Goal: Information Seeking & Learning: Learn about a topic

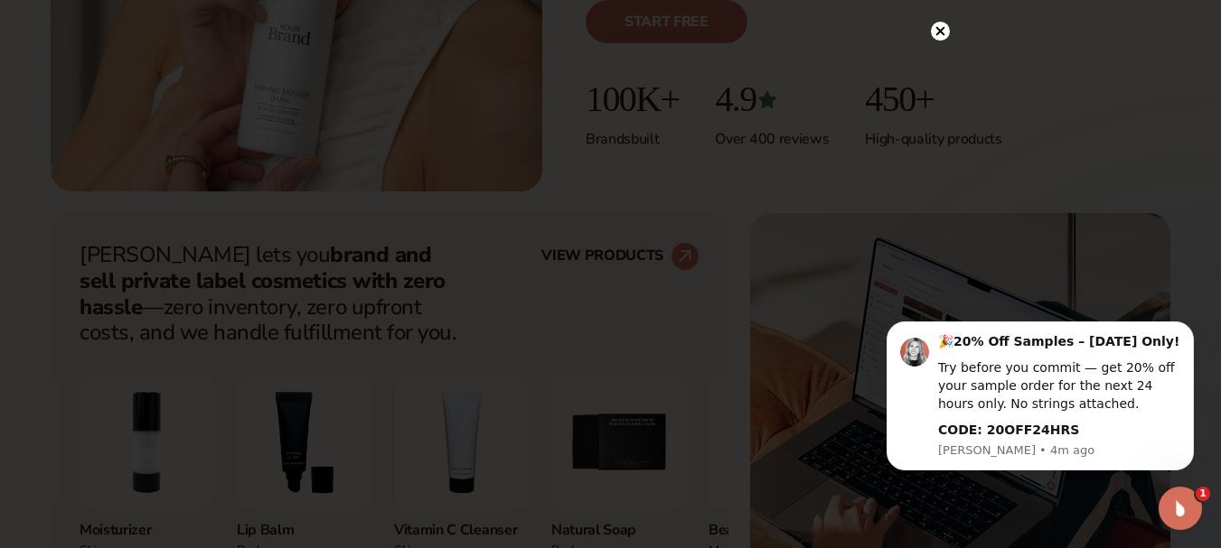
scroll to position [538, 0]
click at [938, 67] on icon at bounding box center [939, 68] width 9 height 9
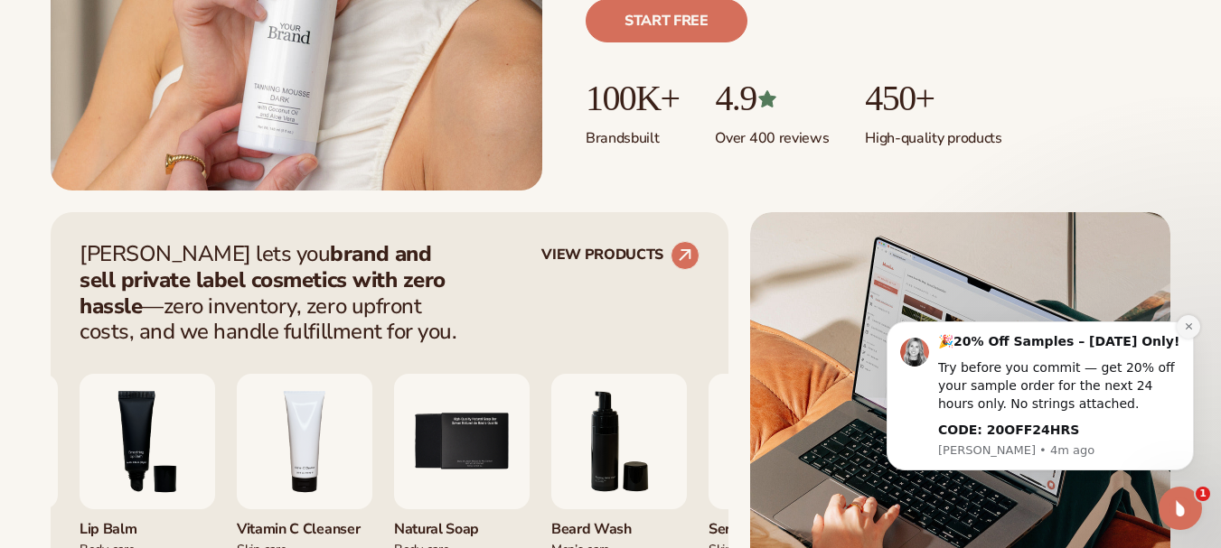
click at [1186, 323] on icon "Dismiss notification" at bounding box center [1189, 327] width 10 height 10
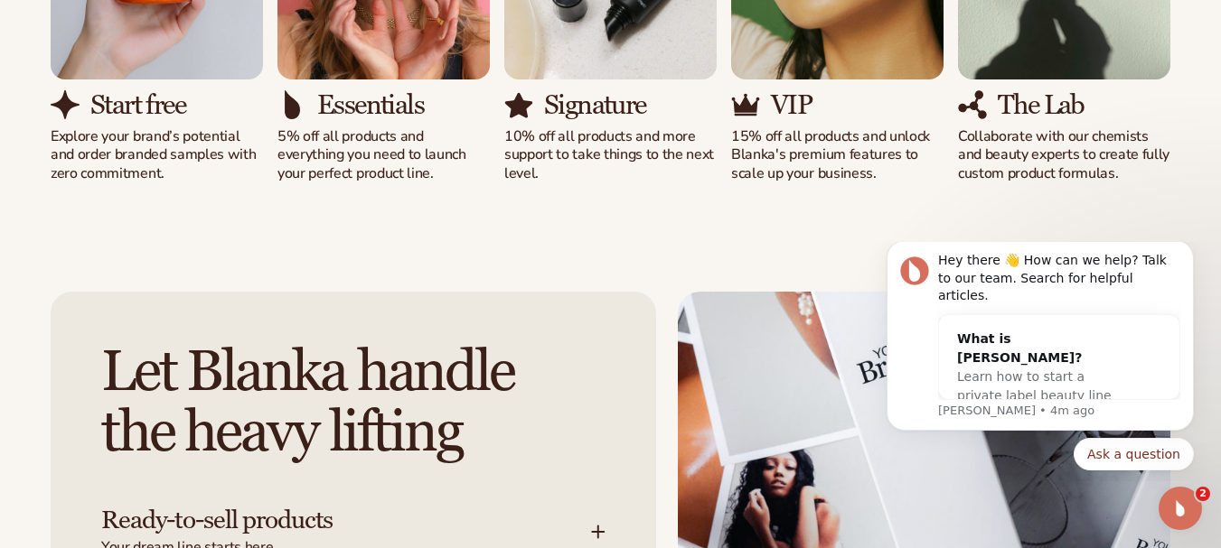
scroll to position [1933, 0]
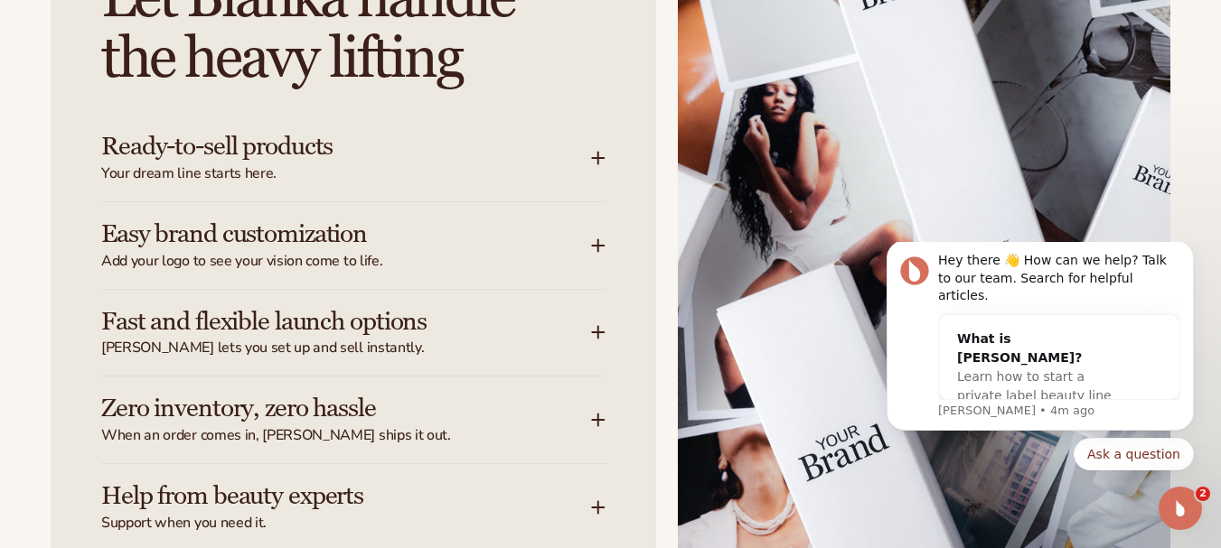
scroll to position [2326, 0]
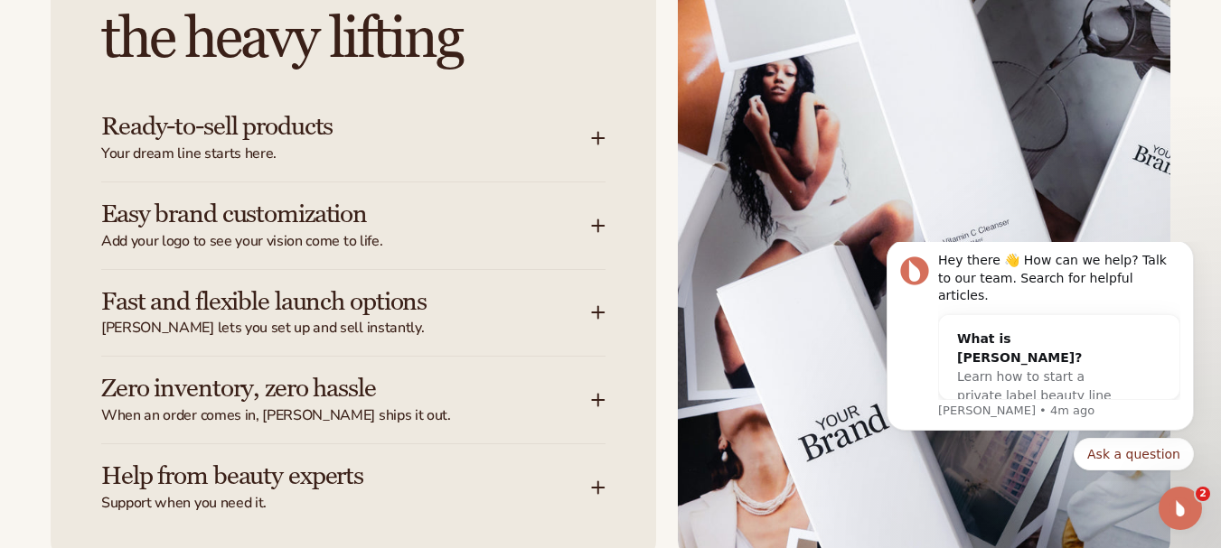
click at [353, 132] on h3 "Ready-to-sell products" at bounding box center [318, 127] width 435 height 28
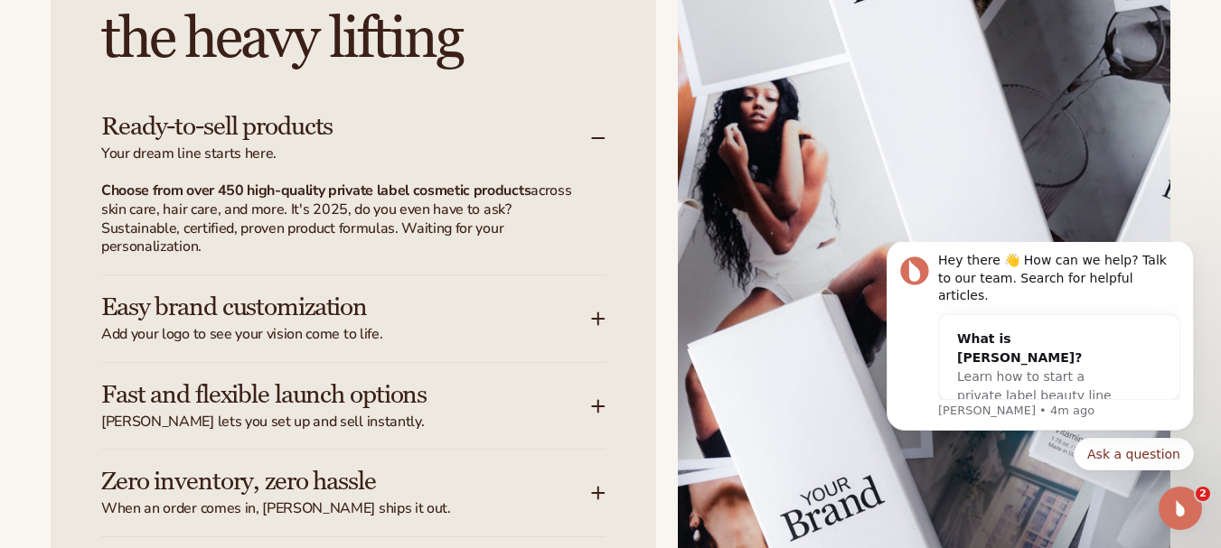
click at [401, 309] on h3 "Easy brand customization" at bounding box center [318, 308] width 435 height 28
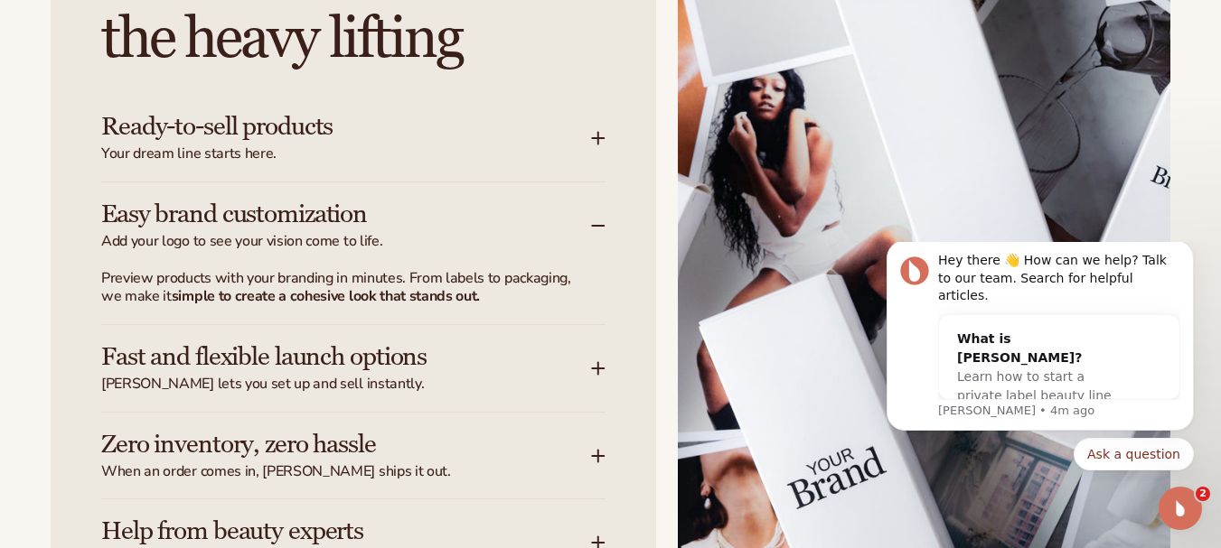
click at [389, 343] on h3 "Fast and flexible launch options" at bounding box center [318, 357] width 435 height 28
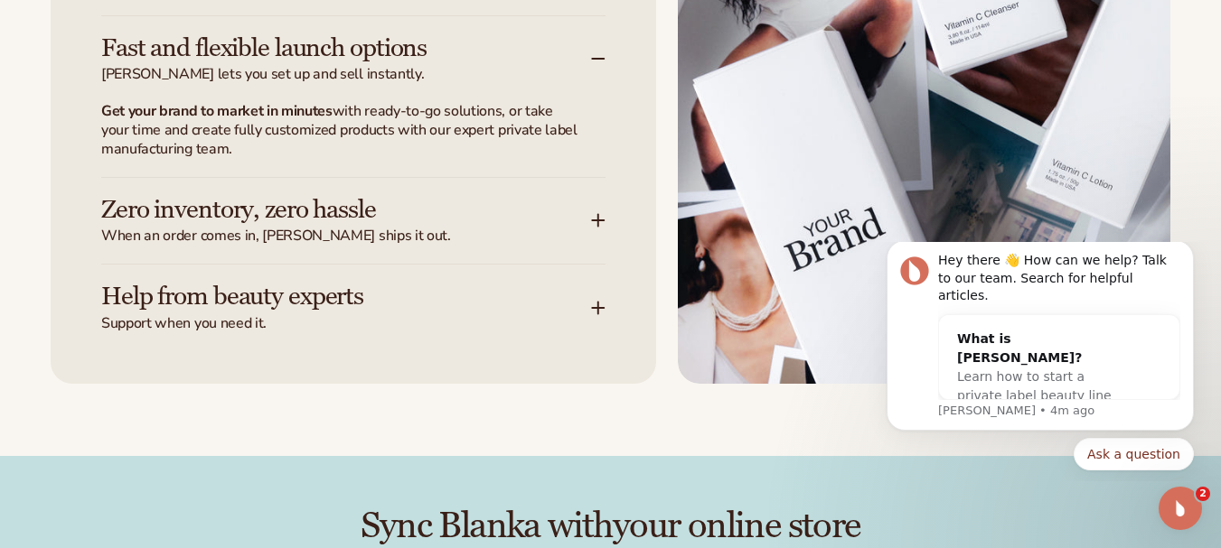
scroll to position [2580, 0]
click at [1189, 257] on button "Dismiss notification" at bounding box center [1187, 245] width 23 height 23
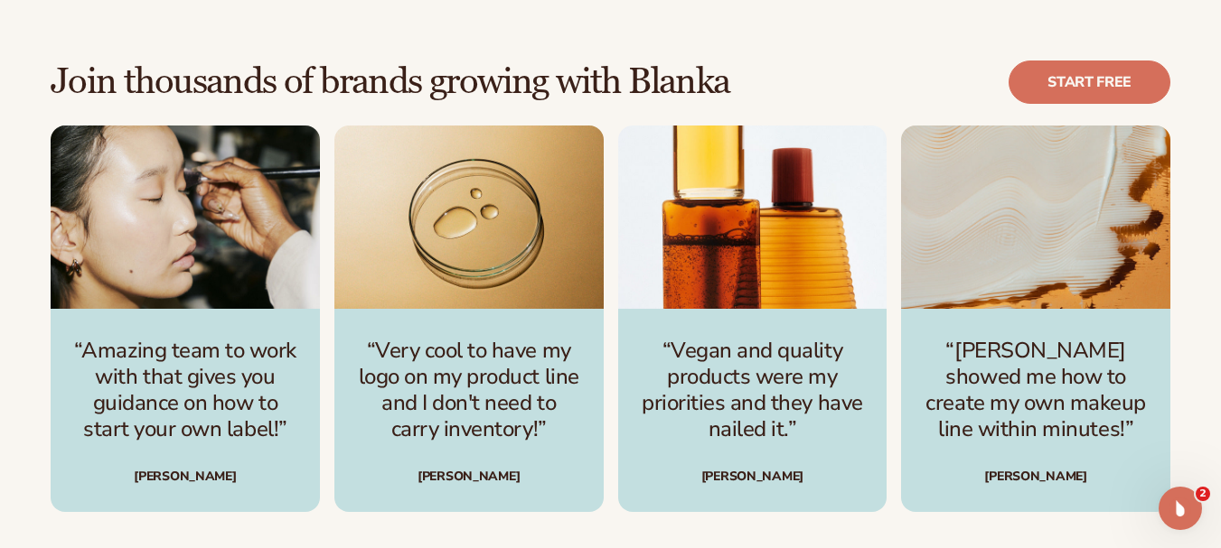
scroll to position [4797, 0]
click at [463, 478] on div "[PERSON_NAME]" at bounding box center [469, 476] width 226 height 13
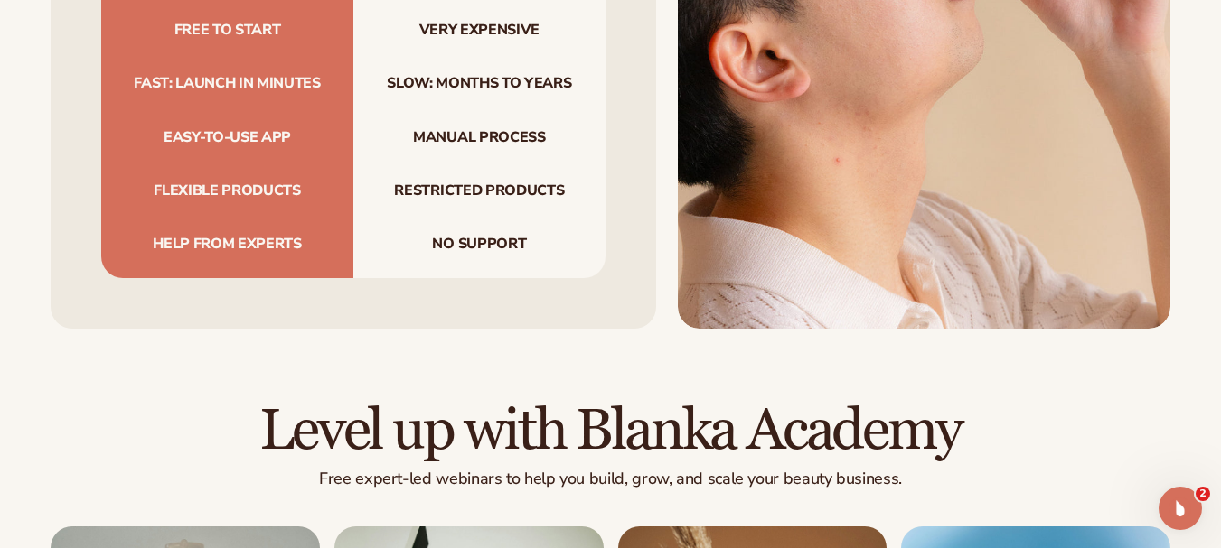
scroll to position [5771, 0]
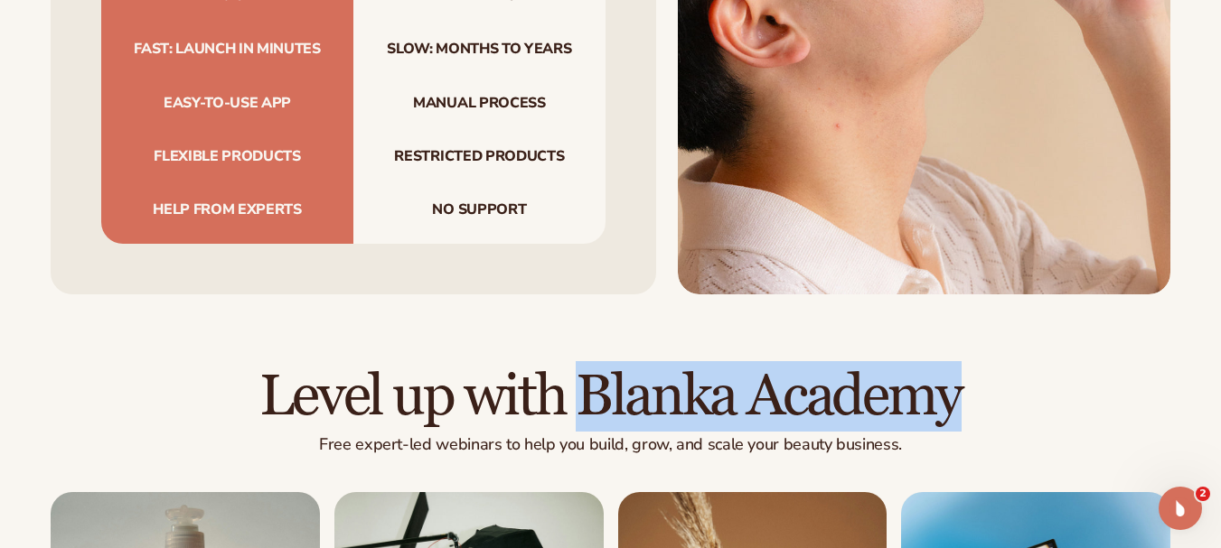
drag, startPoint x: 961, startPoint y: 333, endPoint x: 585, endPoint y: 334, distance: 376.8
click at [585, 367] on h2 "Level up with Blanka Academy" at bounding box center [610, 397] width 1119 height 61
click at [584, 367] on h2 "Level up with Blanka Academy" at bounding box center [610, 397] width 1119 height 61
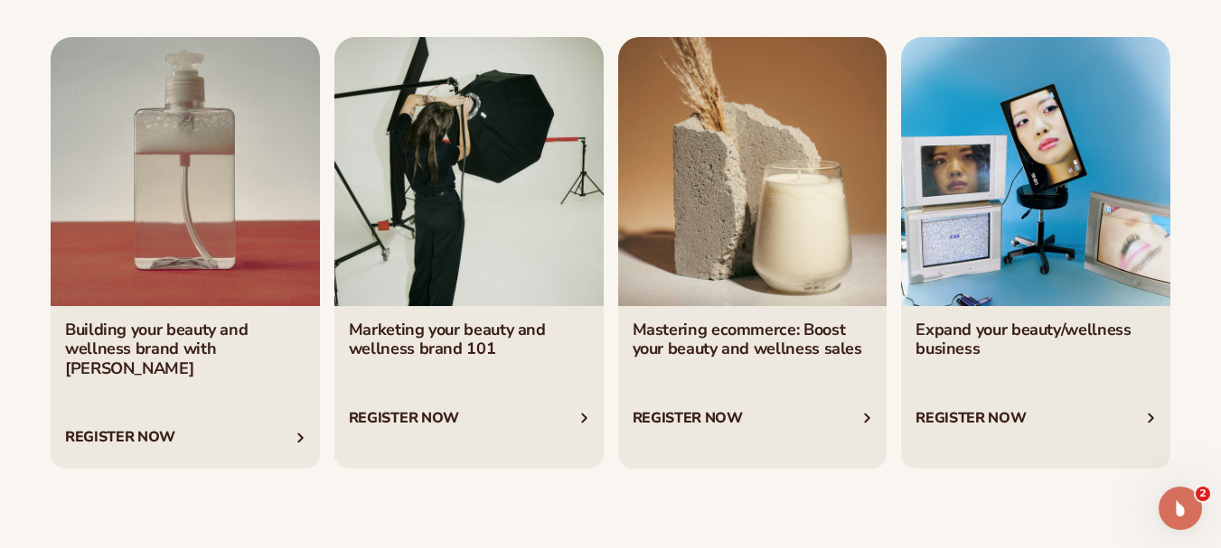
scroll to position [6286, 0]
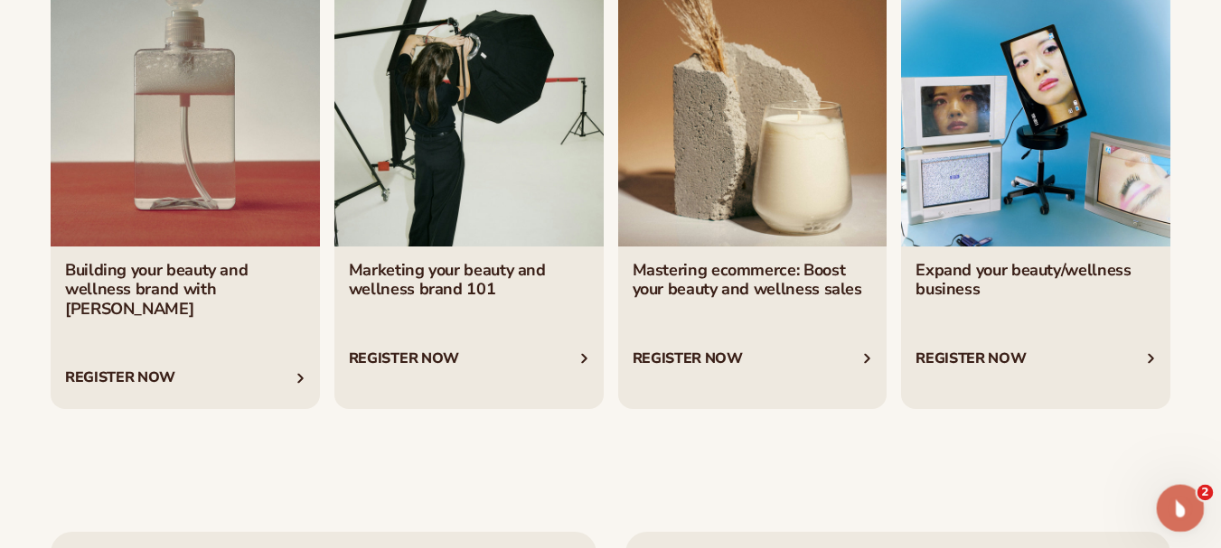
click at [1168, 501] on icon "Open Intercom Messenger" at bounding box center [1178, 507] width 30 height 30
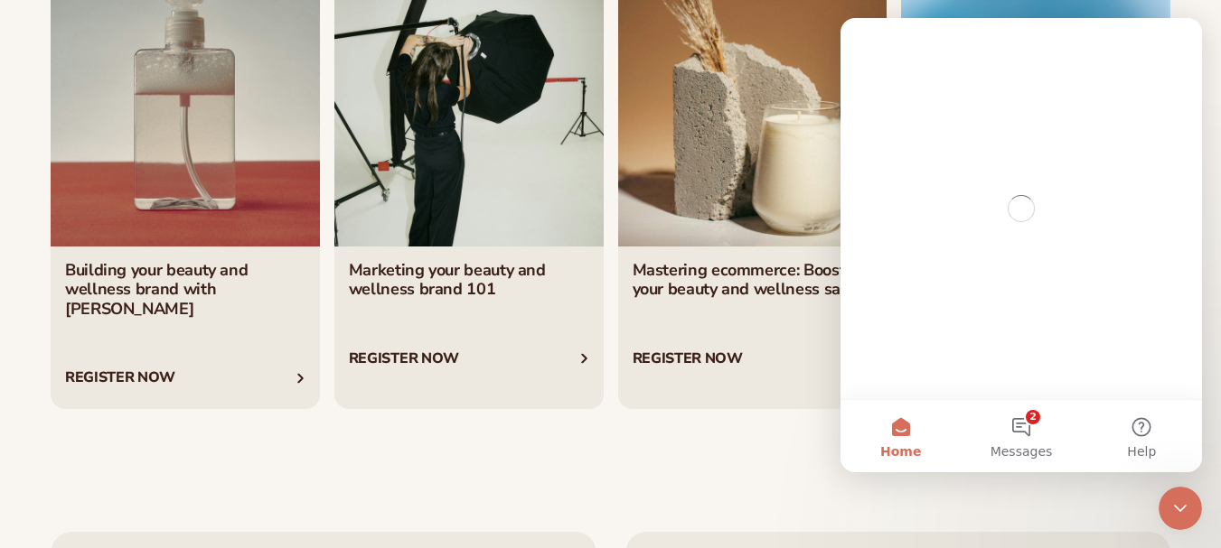
scroll to position [0, 0]
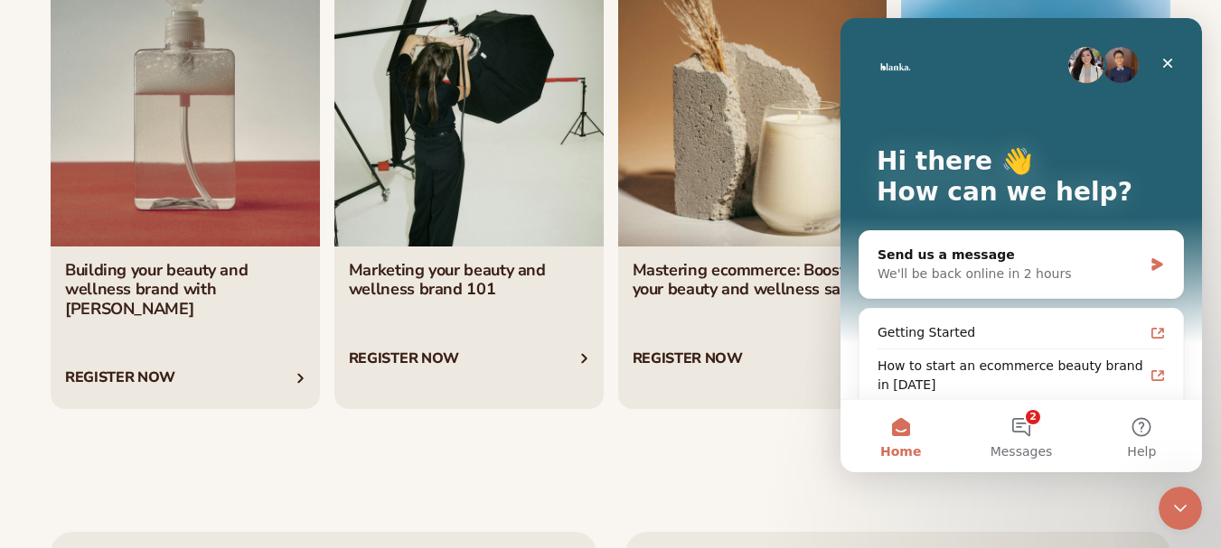
click at [698, 343] on div "Level up with Blanka Academy Free expert-led webinars to help you build, grow, …" at bounding box center [610, 130] width 1221 height 701
click at [1175, 502] on icon "Close Intercom Messenger" at bounding box center [1177, 506] width 22 height 22
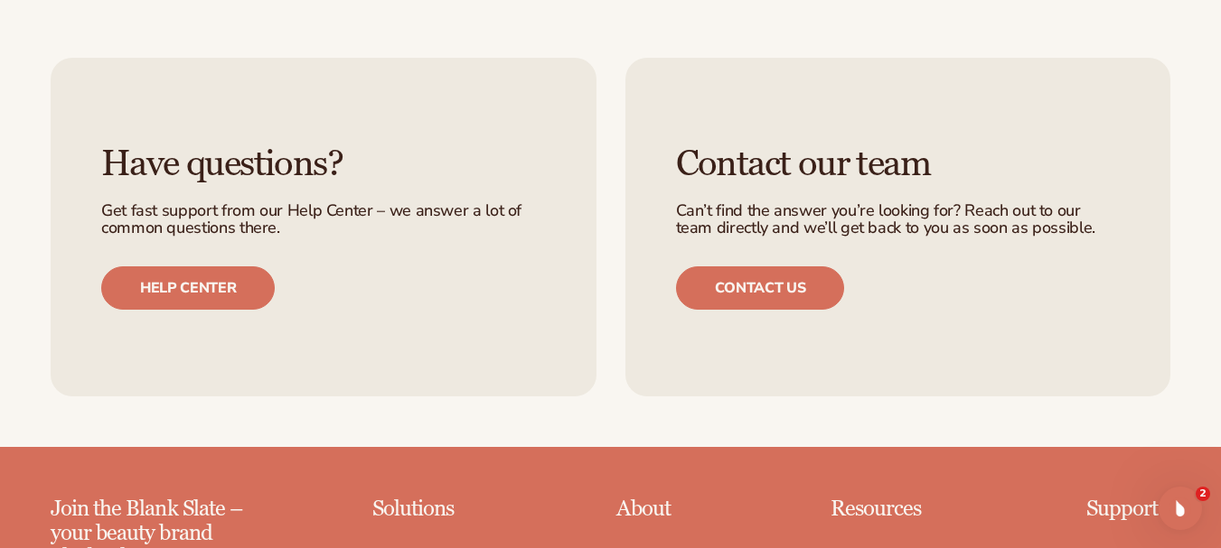
scroll to position [6803, 0]
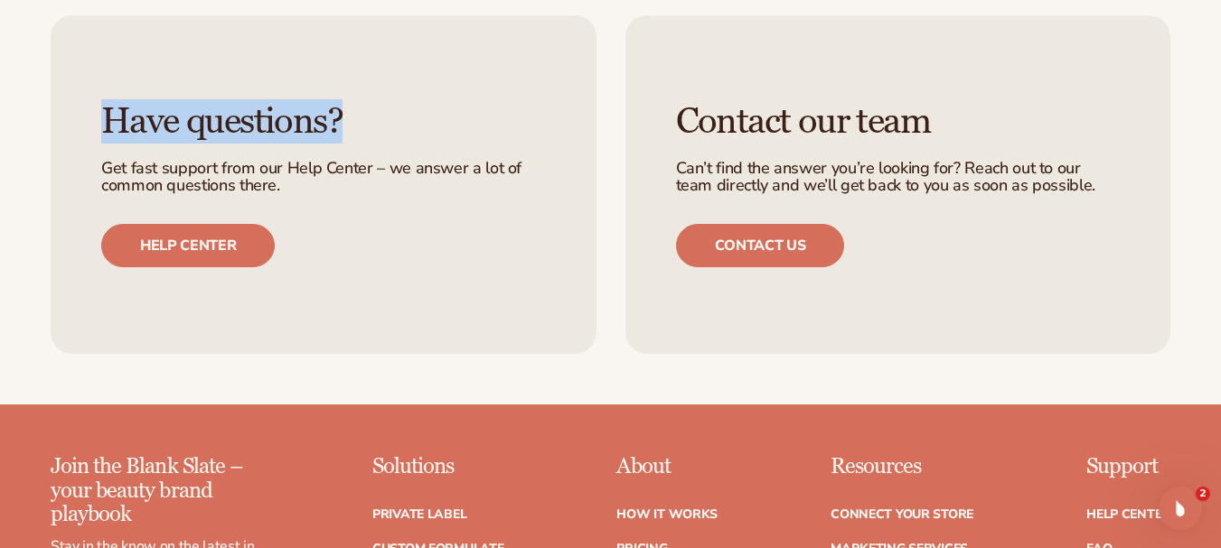
drag, startPoint x: 338, startPoint y: 29, endPoint x: 104, endPoint y: 36, distance: 234.1
click at [104, 102] on h3 "Have questions?" at bounding box center [323, 122] width 445 height 40
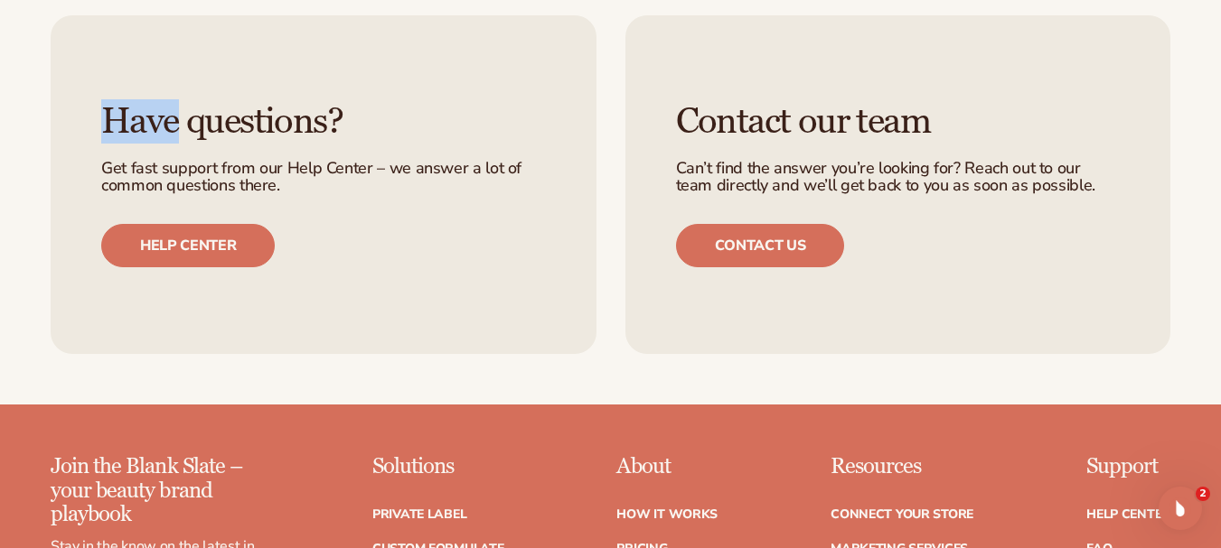
drag, startPoint x: 107, startPoint y: 36, endPoint x: 176, endPoint y: 39, distance: 69.6
click at [176, 102] on h3 "Have questions?" at bounding box center [323, 122] width 445 height 40
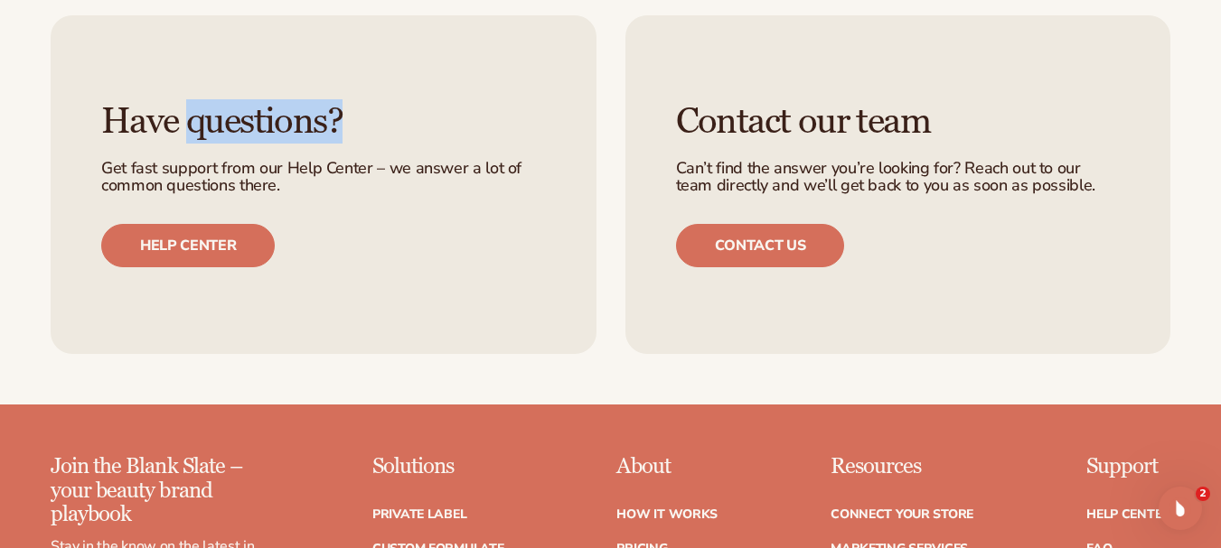
drag, startPoint x: 192, startPoint y: 43, endPoint x: 356, endPoint y: 38, distance: 163.6
click at [356, 102] on h3 "Have questions?" at bounding box center [323, 122] width 445 height 40
drag, startPoint x: 347, startPoint y: 38, endPoint x: 185, endPoint y: 42, distance: 161.8
click at [185, 102] on h3 "Have questions?" at bounding box center [323, 122] width 445 height 40
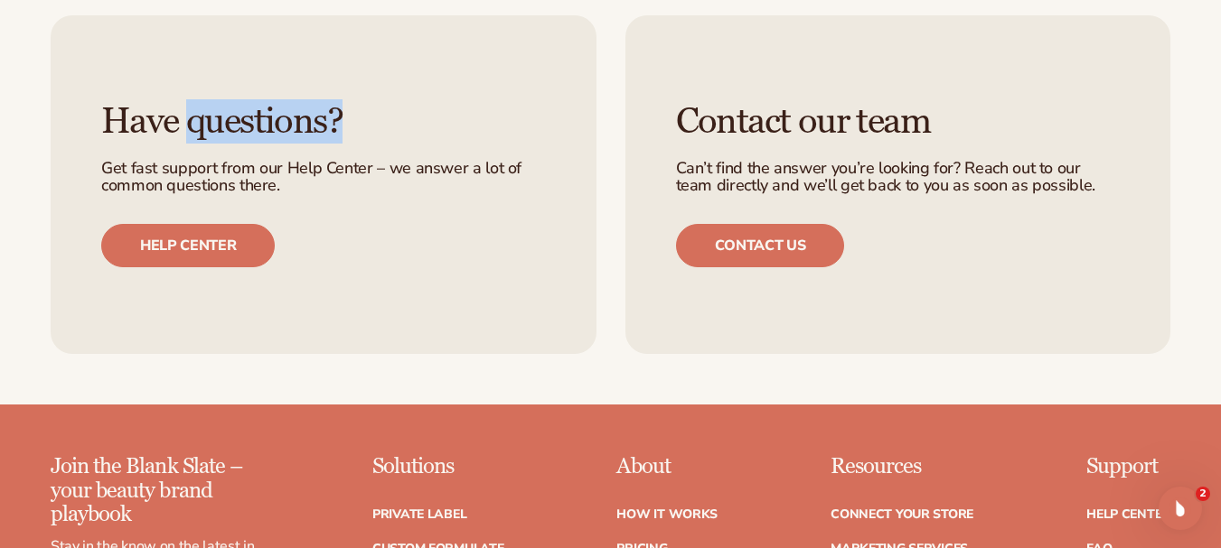
click at [185, 102] on h3 "Have questions?" at bounding box center [323, 122] width 445 height 40
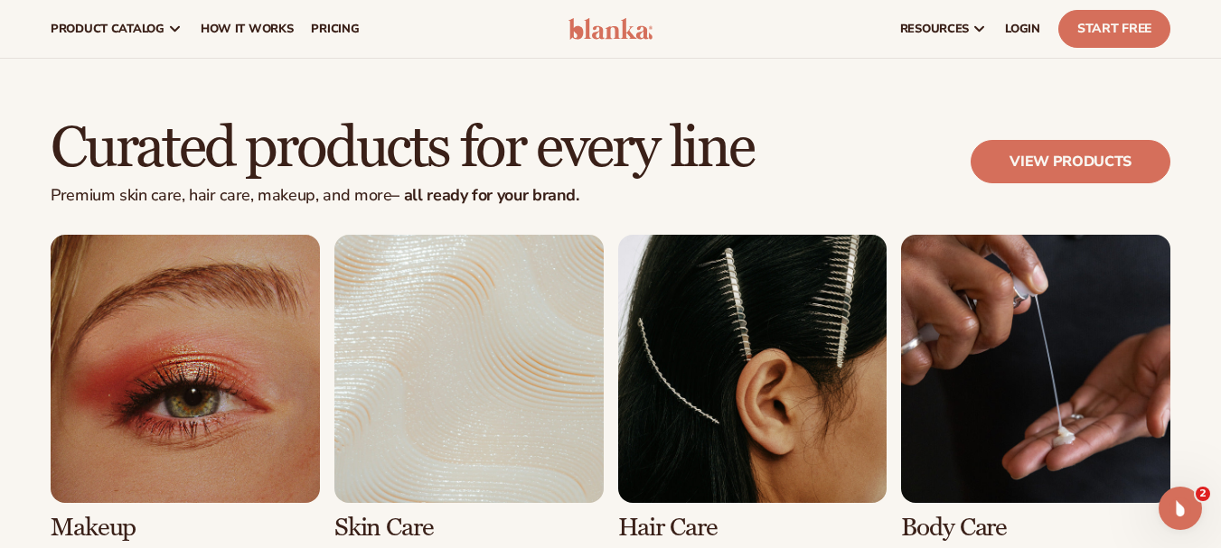
scroll to position [3270, 0]
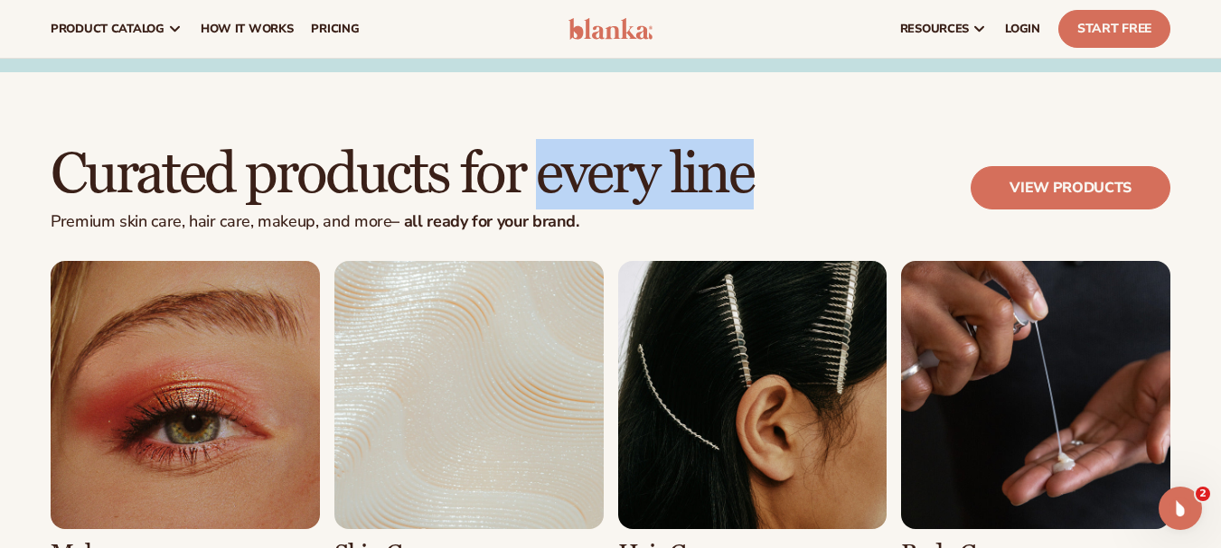
drag, startPoint x: 538, startPoint y: 168, endPoint x: 744, endPoint y: 169, distance: 205.1
click at [744, 169] on h2 "Curated products for every line" at bounding box center [402, 175] width 703 height 61
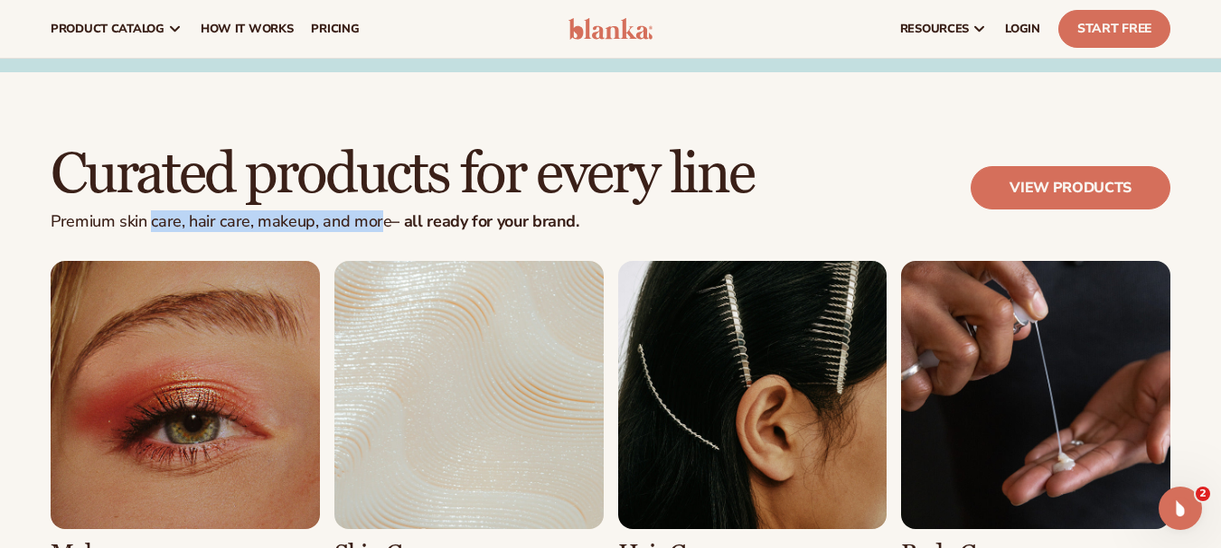
drag, startPoint x: 151, startPoint y: 217, endPoint x: 378, endPoint y: 218, distance: 226.8
click at [378, 218] on p "Premium [MEDICAL_DATA], hair care, makeup, and more – all ready for your brand." at bounding box center [402, 222] width 703 height 20
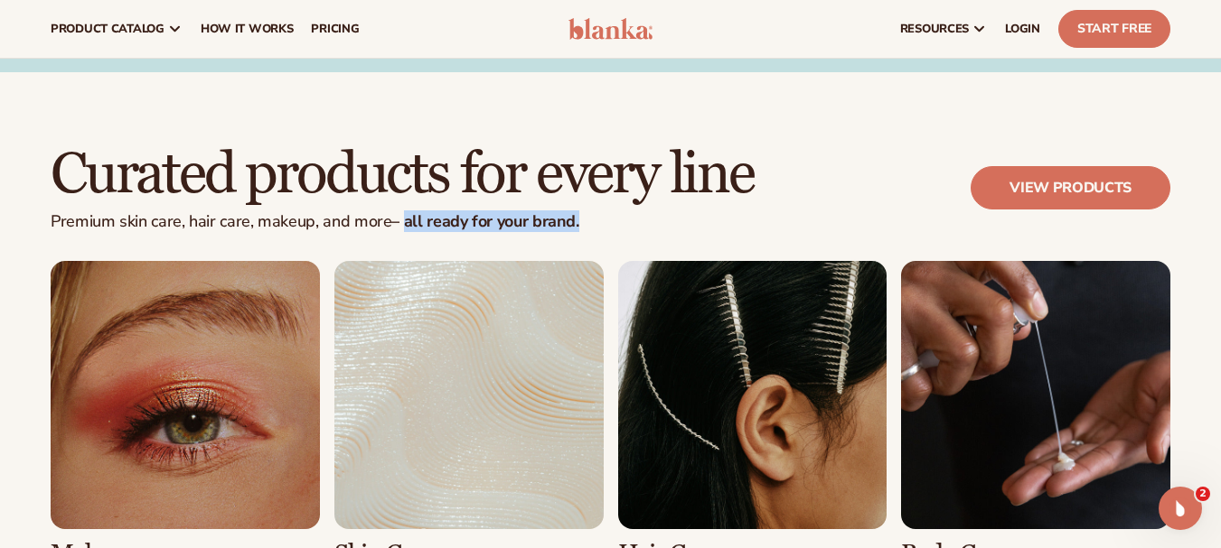
drag, startPoint x: 401, startPoint y: 218, endPoint x: 623, endPoint y: 210, distance: 221.5
click at [623, 210] on div "Curated products for every line Premium [MEDICAL_DATA], hair care, makeup, and …" at bounding box center [402, 189] width 703 height 88
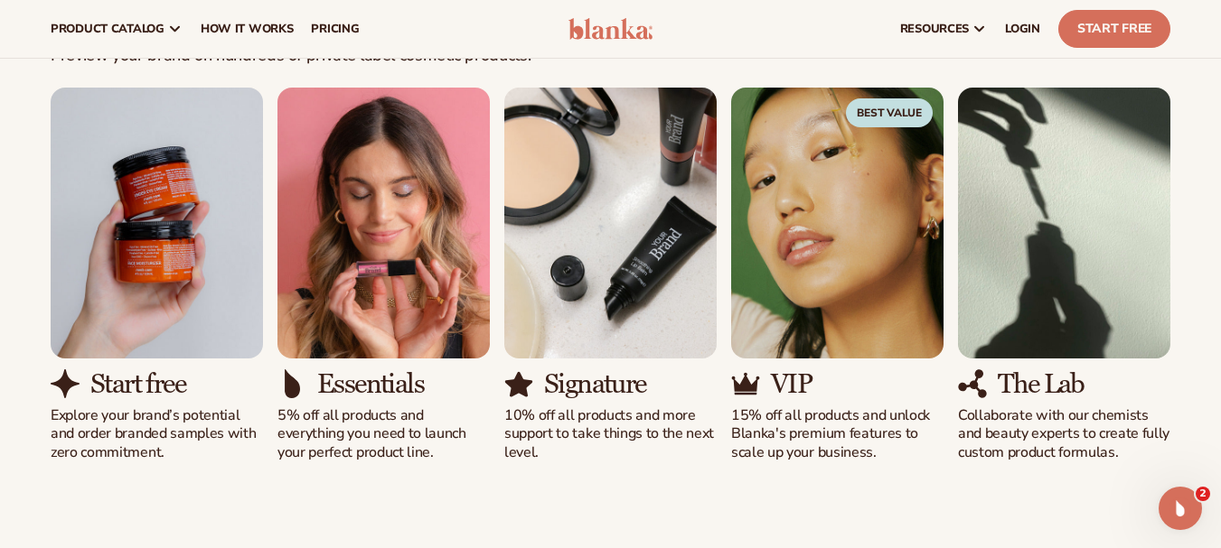
scroll to position [1652, 0]
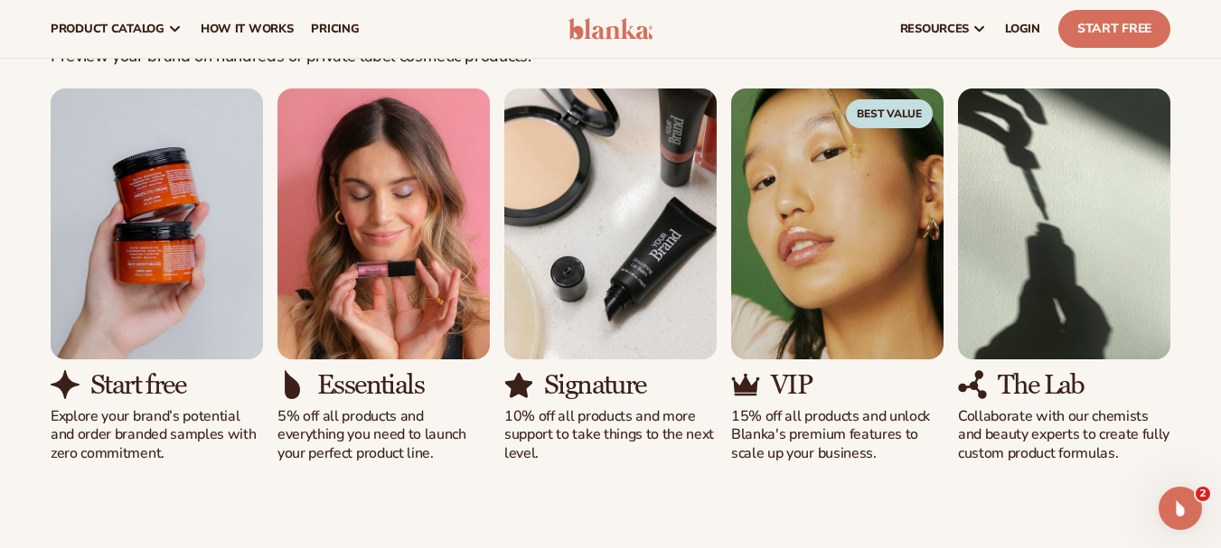
click at [418, 379] on h3 "Essentials" at bounding box center [370, 385] width 107 height 30
click at [342, 374] on div "Essentials" at bounding box center [383, 385] width 212 height 30
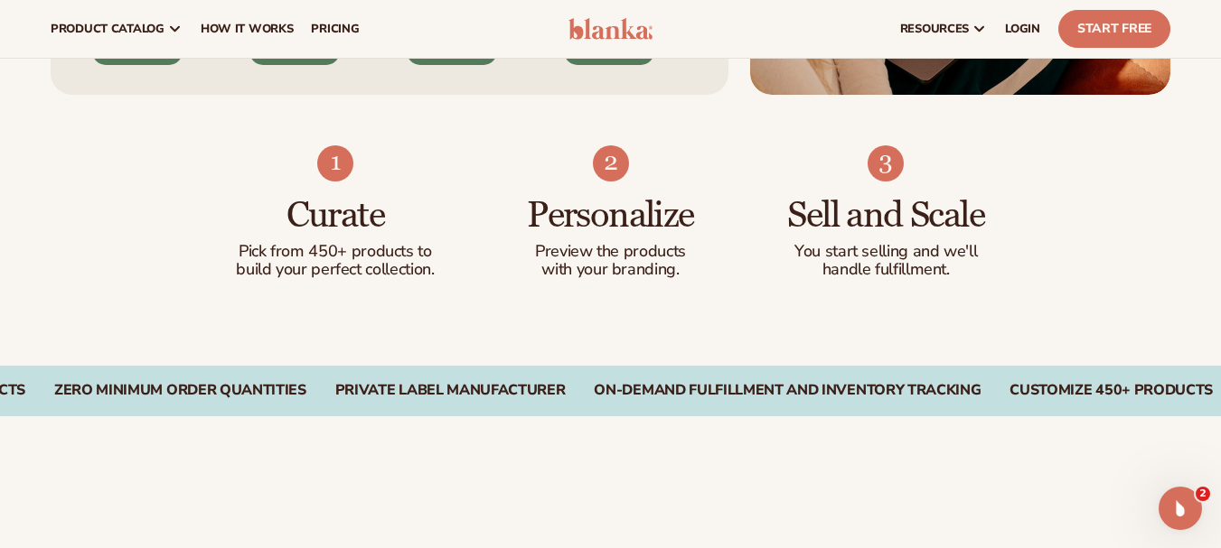
scroll to position [1047, 0]
